Goal: Go to known website: Access a specific website the user already knows

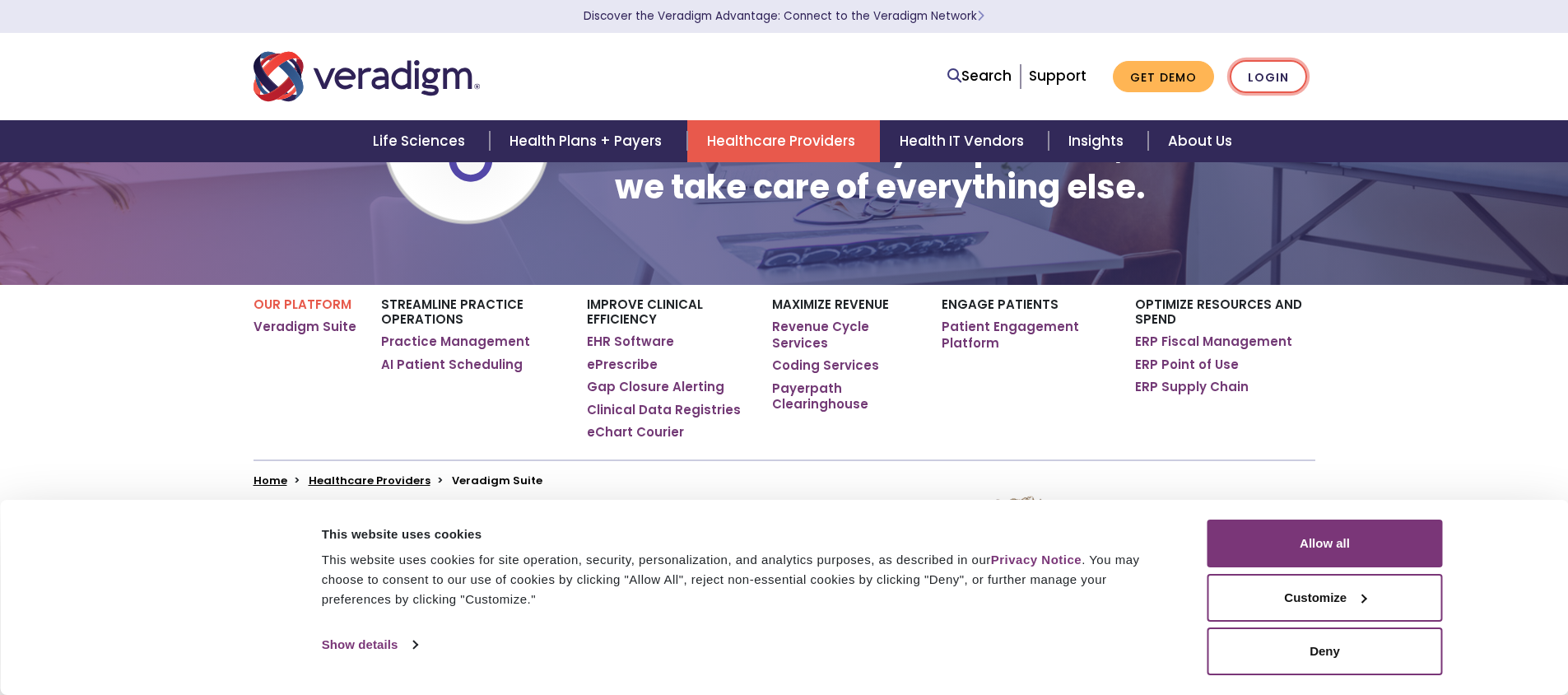
click at [1279, 74] on link "Login" at bounding box center [1269, 77] width 78 height 34
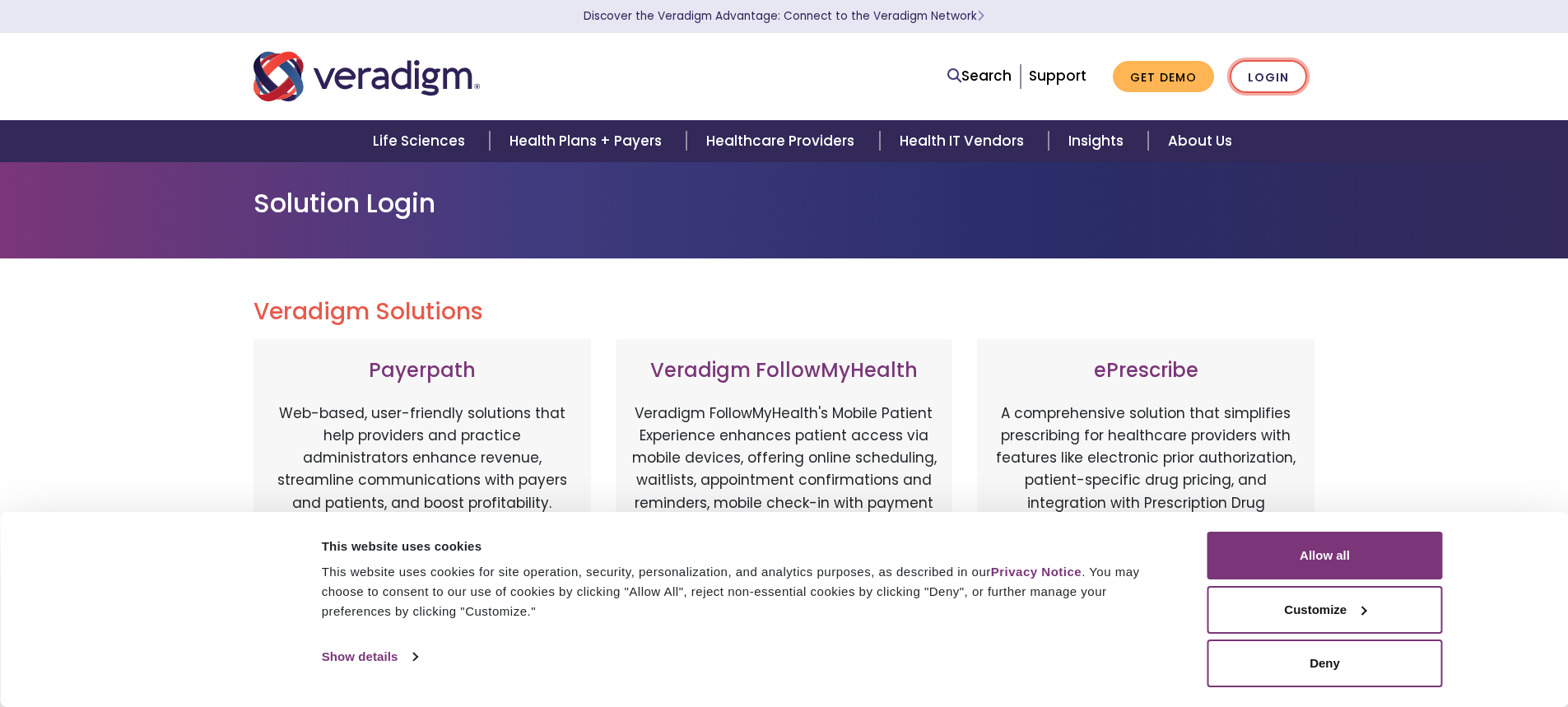
click at [1245, 75] on link "Login" at bounding box center [1269, 77] width 78 height 34
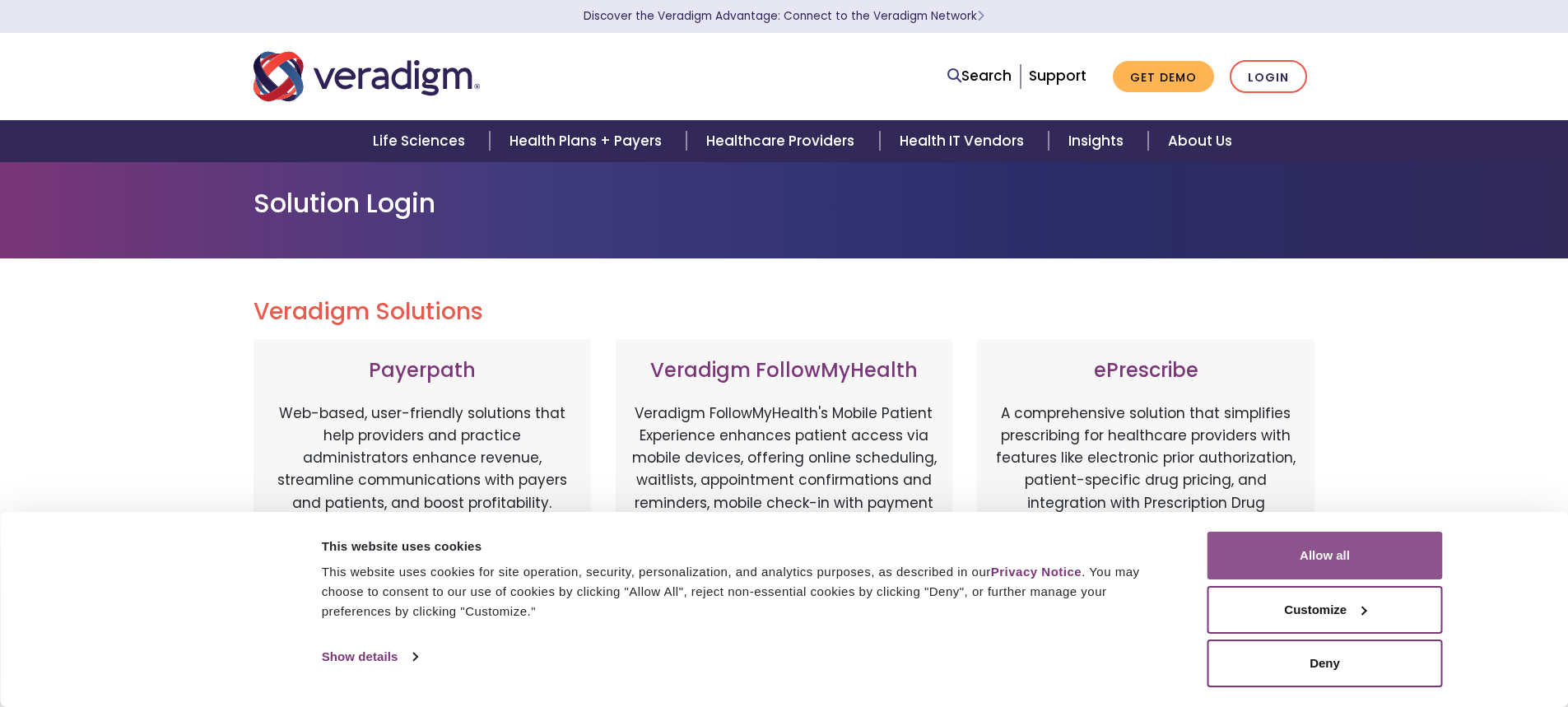
click at [1404, 567] on button "Allow all" at bounding box center [1326, 555] width 236 height 48
